Goal: Information Seeking & Learning: Learn about a topic

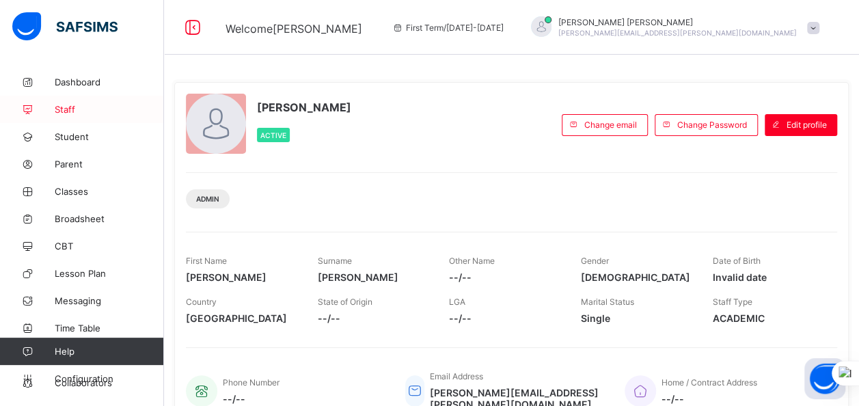
click at [77, 109] on span "Staff" at bounding box center [109, 109] width 109 height 11
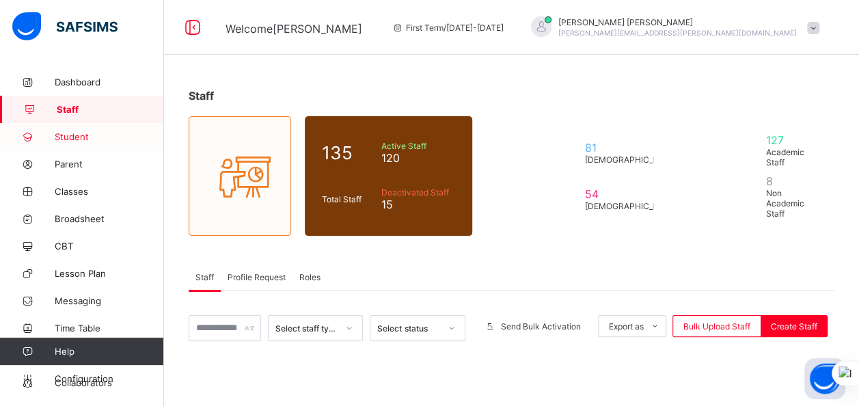
click at [74, 137] on span "Student" at bounding box center [109, 136] width 109 height 11
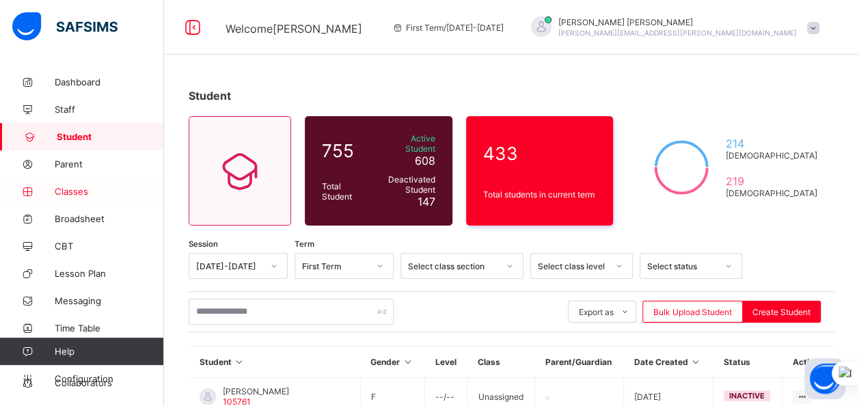
click at [75, 195] on span "Classes" at bounding box center [109, 191] width 109 height 11
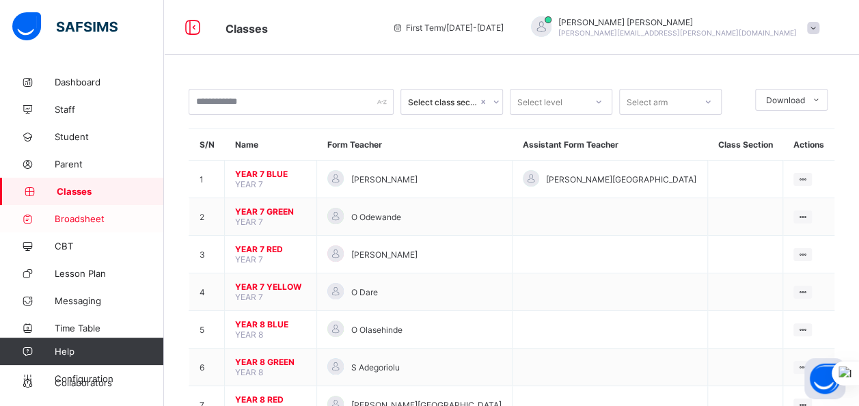
click at [68, 216] on span "Broadsheet" at bounding box center [109, 218] width 109 height 11
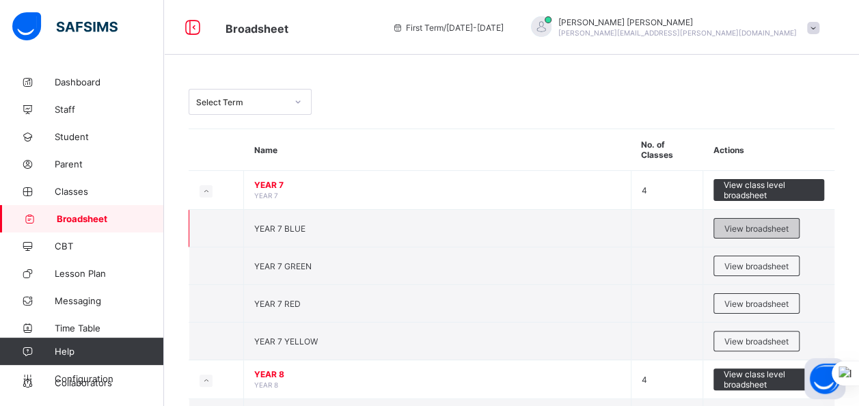
click at [741, 226] on span "View broadsheet" at bounding box center [757, 229] width 64 height 10
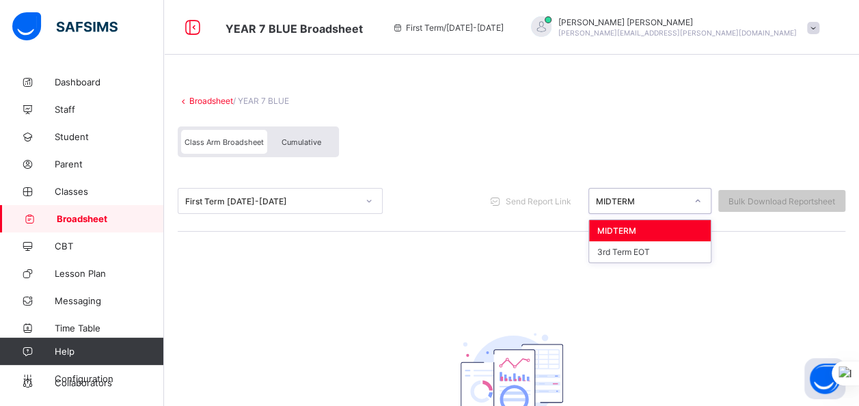
click at [702, 201] on icon at bounding box center [698, 201] width 8 height 14
click at [674, 227] on div "MIDTERM" at bounding box center [650, 230] width 122 height 21
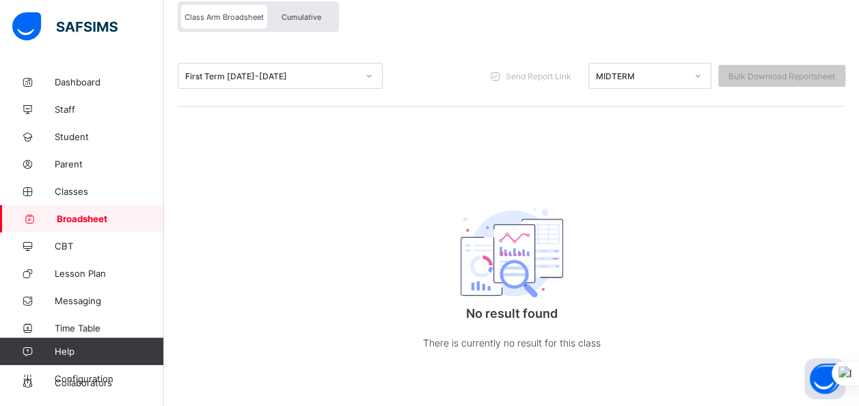
scroll to position [18, 0]
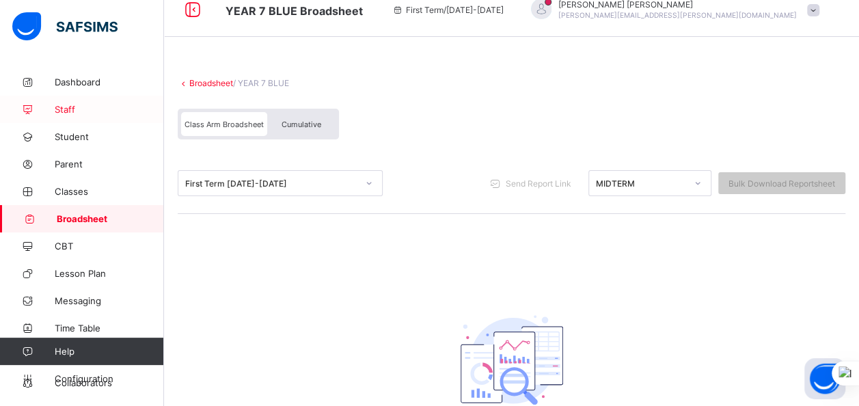
click at [59, 109] on span "Staff" at bounding box center [109, 109] width 109 height 11
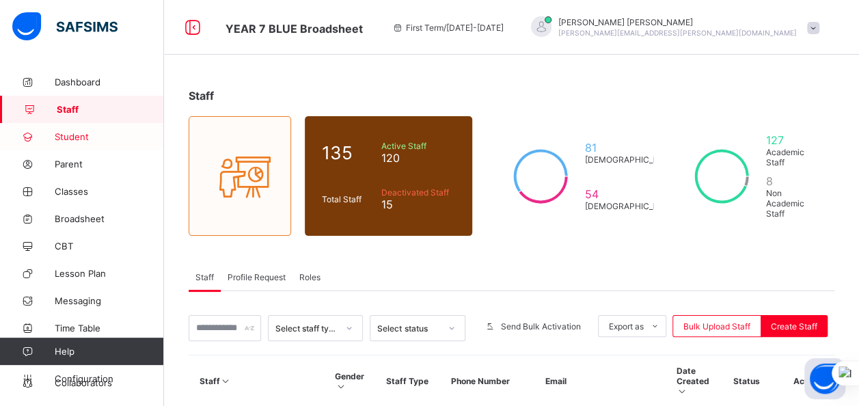
click at [89, 133] on span "Student" at bounding box center [109, 136] width 109 height 11
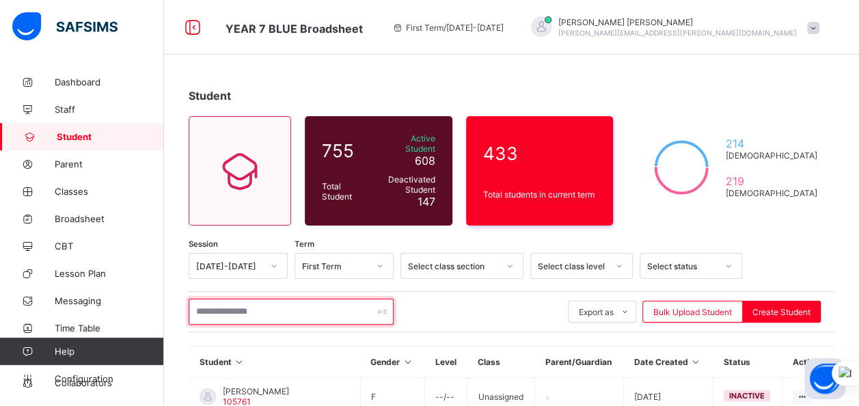
click at [235, 304] on input "text" at bounding box center [291, 312] width 205 height 26
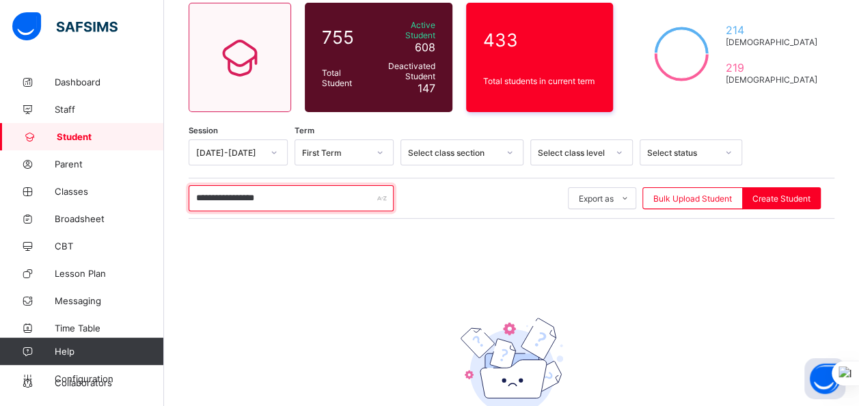
scroll to position [116, 0]
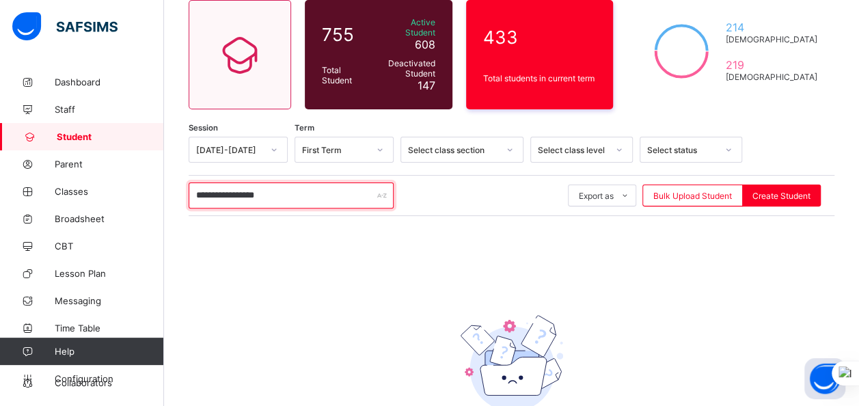
click at [250, 187] on input "**********" at bounding box center [291, 196] width 205 height 26
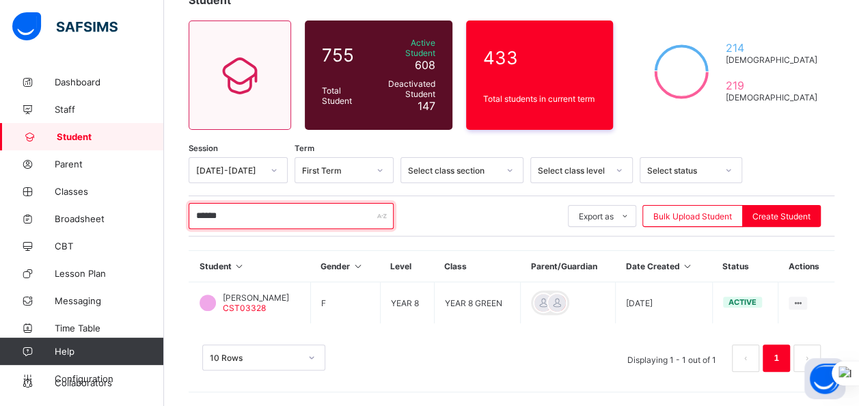
scroll to position [86, 0]
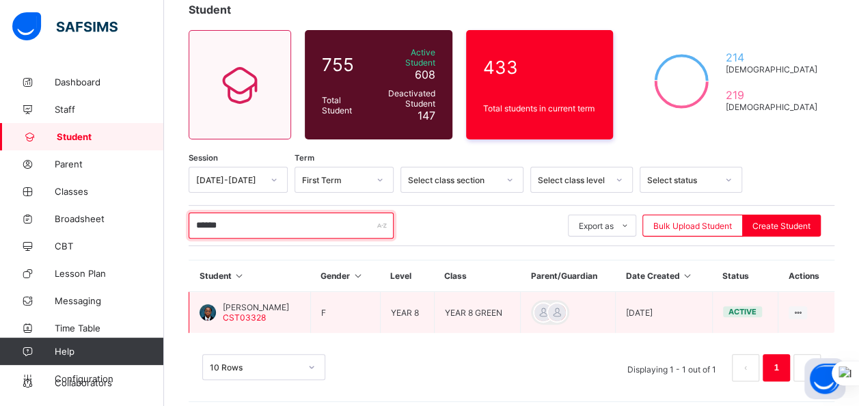
type input "******"
click at [263, 302] on span "[PERSON_NAME]" at bounding box center [256, 307] width 66 height 10
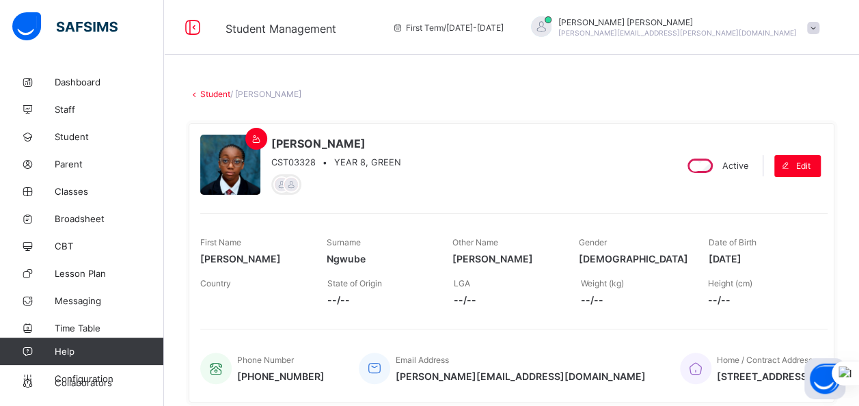
scroll to position [86, 0]
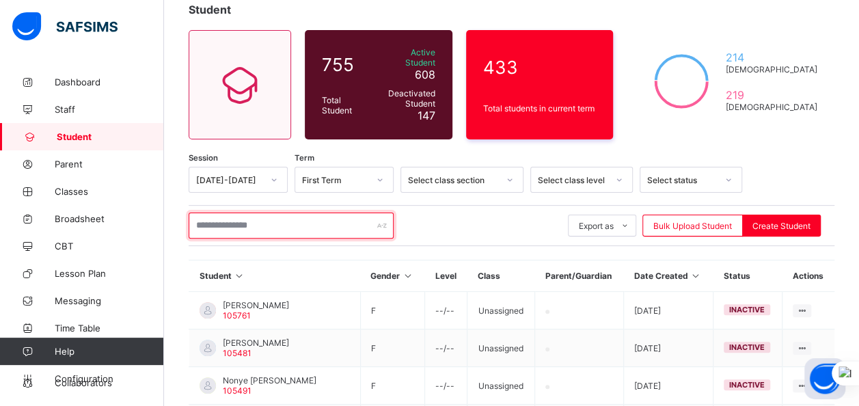
click at [316, 213] on input "text" at bounding box center [291, 226] width 205 height 26
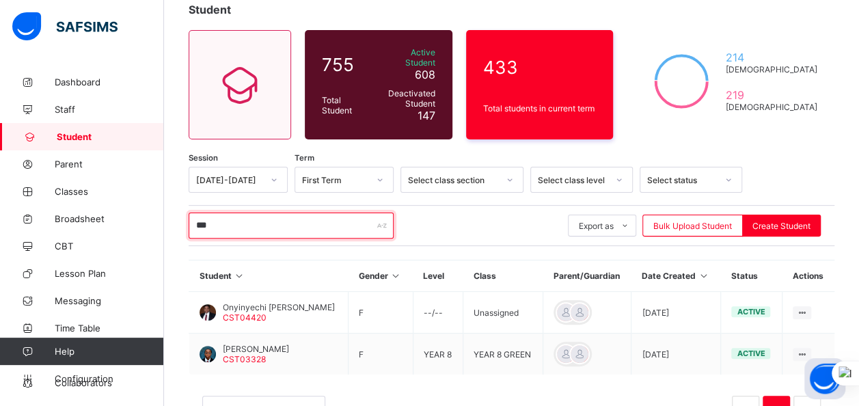
type input "******"
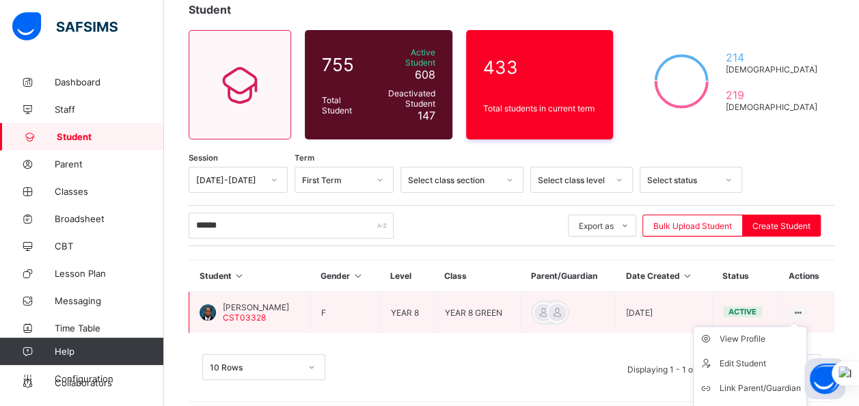
click at [807, 326] on ul "View Profile Edit Student Link Parent/Guardian Delete Student" at bounding box center [750, 376] width 114 height 100
click at [780, 334] on div "View Profile" at bounding box center [760, 339] width 81 height 14
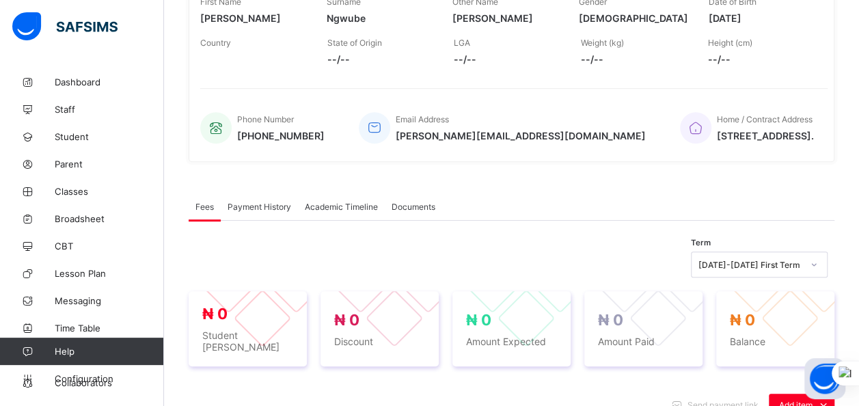
scroll to position [249, 0]
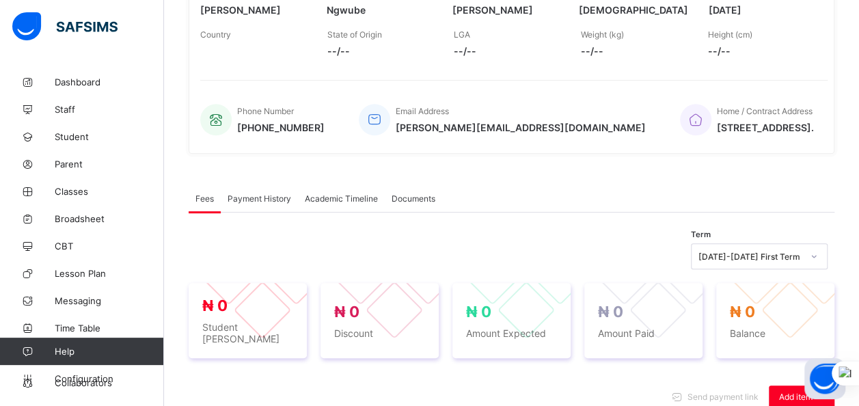
click at [329, 195] on div "Academic Timeline" at bounding box center [341, 198] width 87 height 27
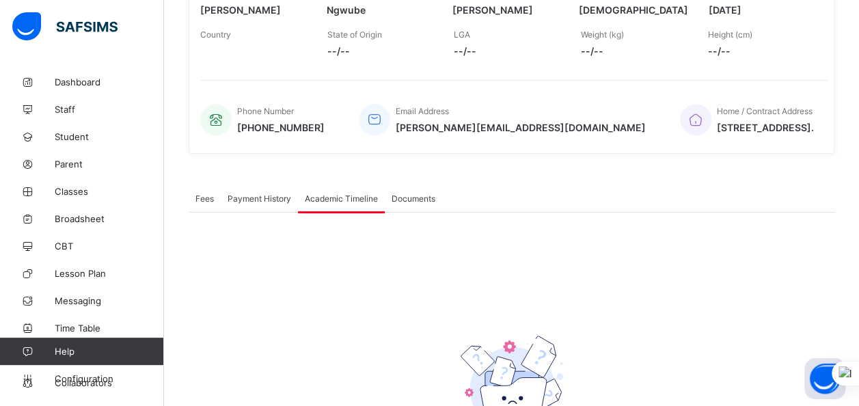
click at [406, 202] on span "Documents" at bounding box center [414, 198] width 44 height 10
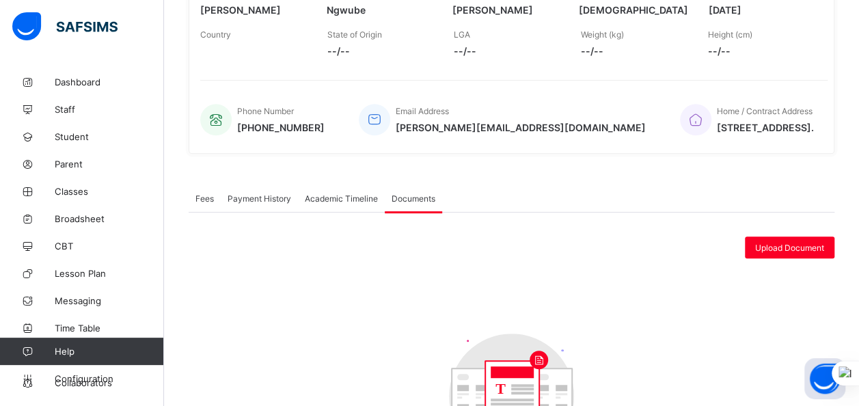
click at [334, 198] on span "Academic Timeline" at bounding box center [341, 198] width 73 height 10
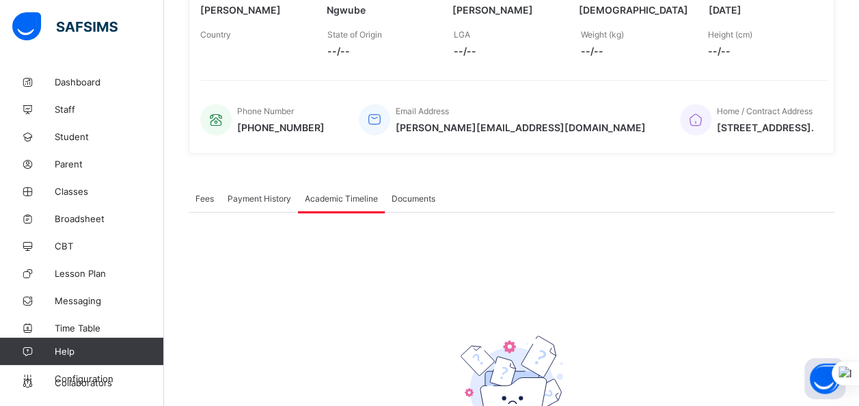
click at [288, 201] on span "Payment History" at bounding box center [260, 198] width 64 height 10
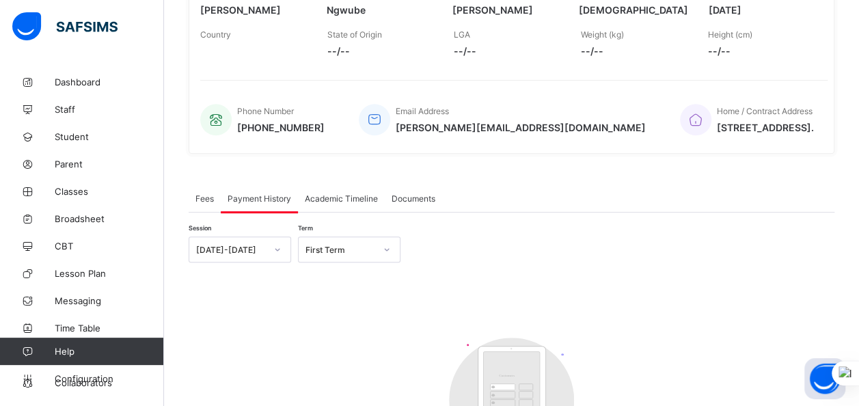
click at [277, 255] on icon at bounding box center [277, 250] width 8 height 14
click at [380, 249] on div at bounding box center [386, 250] width 23 height 22
click at [325, 322] on div "First Term" at bounding box center [349, 321] width 101 height 21
click at [199, 202] on span "Fees" at bounding box center [205, 198] width 18 height 10
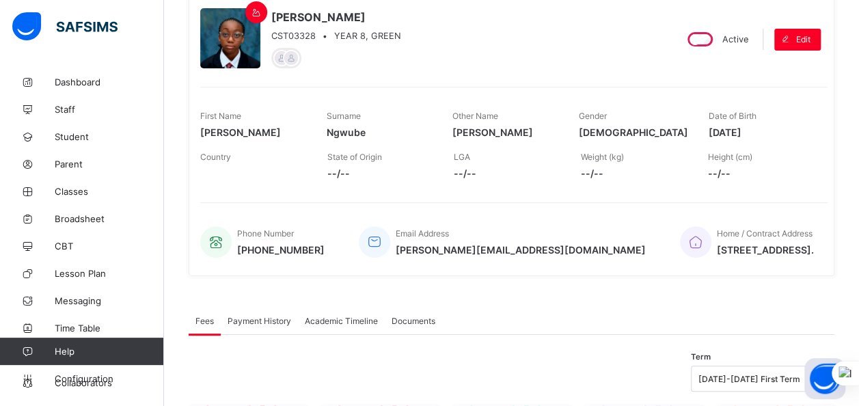
scroll to position [97, 0]
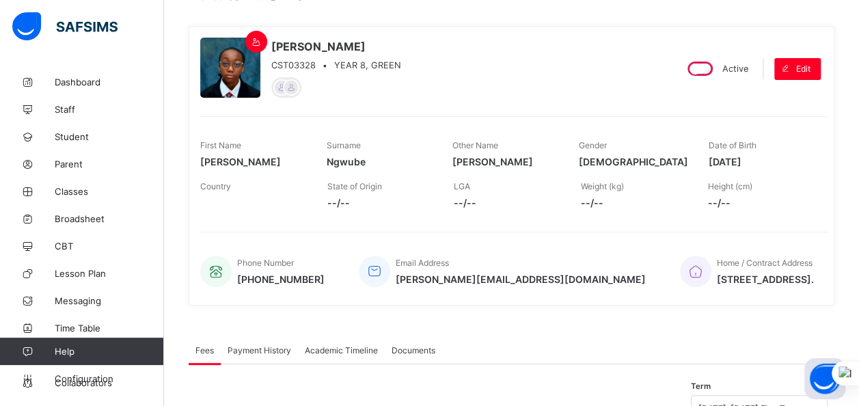
drag, startPoint x: 853, startPoint y: 157, endPoint x: 771, endPoint y: 137, distance: 84.6
click at [81, 79] on span "Dashboard" at bounding box center [109, 82] width 109 height 11
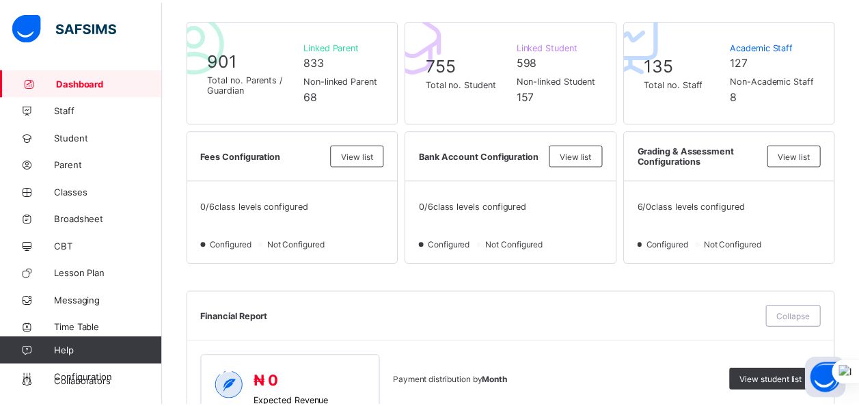
scroll to position [334, 0]
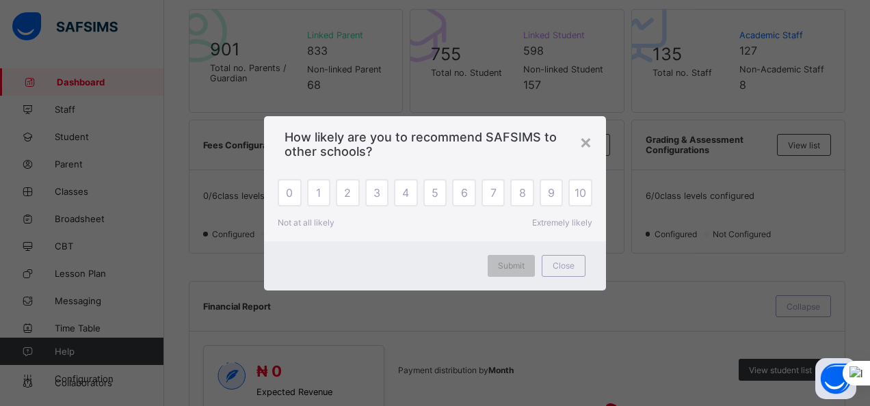
drag, startPoint x: 867, startPoint y: 108, endPoint x: 860, endPoint y: 197, distance: 89.1
click at [860, 197] on html "Student Management First Term / [DATE]-[DATE] [PERSON_NAME] [PERSON_NAME][EMAIL…" at bounding box center [435, 390] width 870 height 1448
click at [577, 141] on span "How likely are you to recommend SAFSIMS to other schools?" at bounding box center [434, 144] width 301 height 29
click at [588, 145] on div "×" at bounding box center [585, 141] width 13 height 23
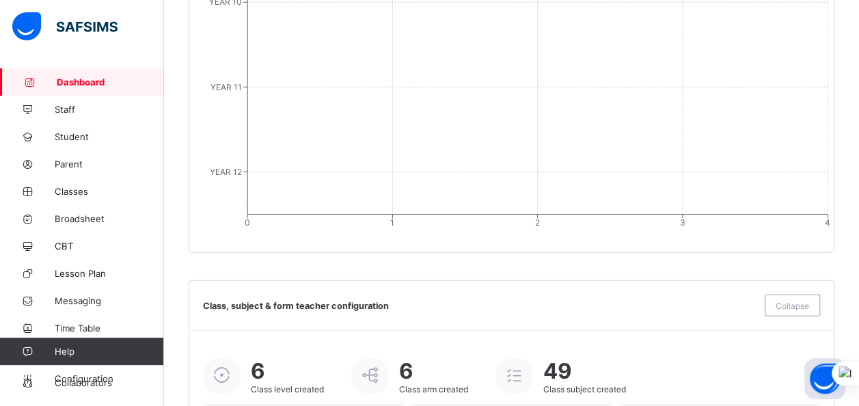
scroll to position [1526, 0]
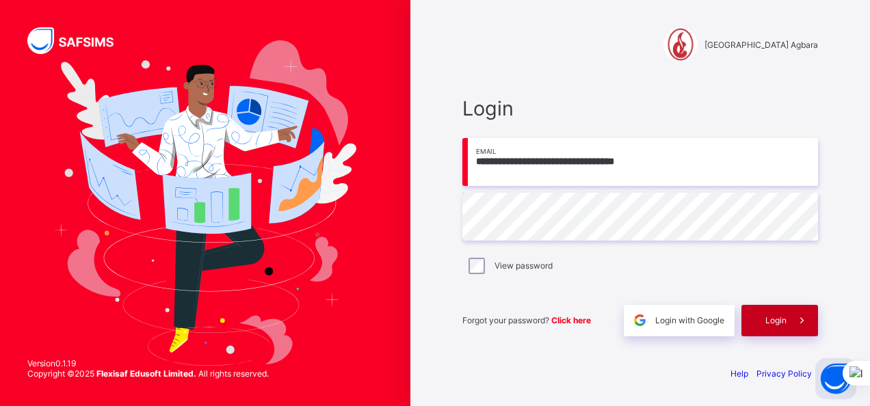
click at [772, 315] on div "Login" at bounding box center [779, 320] width 77 height 31
